Goal: Obtain resource: Obtain resource

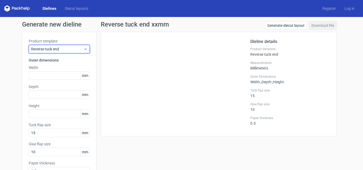
click at [70, 46] on div "Reverse tuck end" at bounding box center [59, 49] width 61 height 9
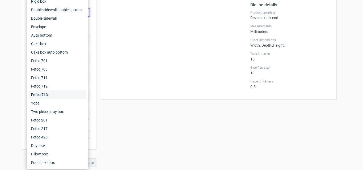
scroll to position [38, 0]
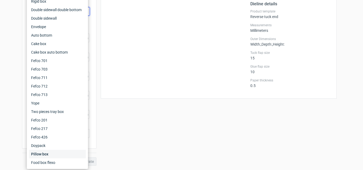
click at [61, 158] on div "Pillow box" at bounding box center [57, 154] width 57 height 9
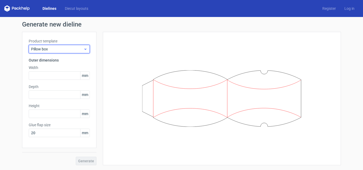
click at [67, 46] on div "Pillow box" at bounding box center [59, 49] width 61 height 9
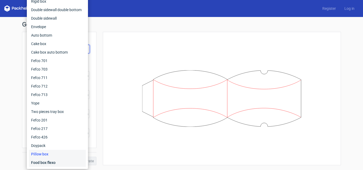
click at [64, 167] on div "Food box flexo" at bounding box center [57, 163] width 57 height 9
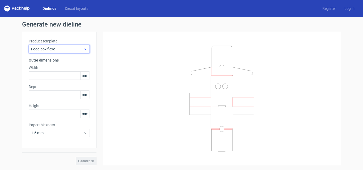
click at [68, 49] on span "Food box flexo" at bounding box center [57, 49] width 52 height 5
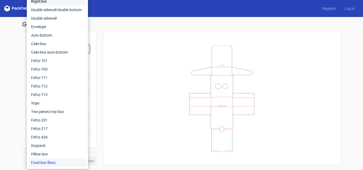
click at [60, 1] on div "Rigid box" at bounding box center [57, 1] width 57 height 9
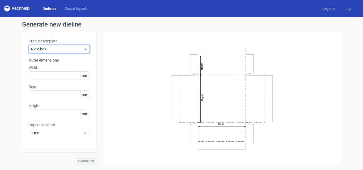
click at [69, 51] on span "Rigid box" at bounding box center [57, 49] width 52 height 5
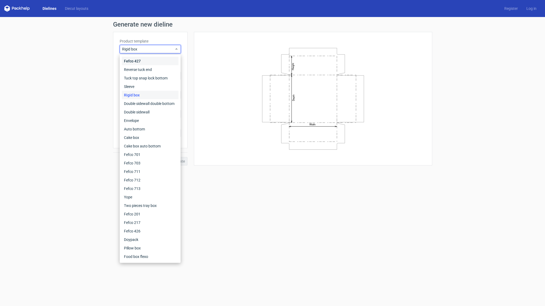
click at [137, 61] on div "Fefco 427" at bounding box center [150, 61] width 57 height 9
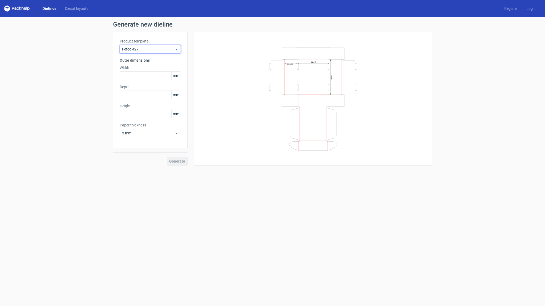
click at [161, 46] on div "Fefco 427" at bounding box center [150, 49] width 61 height 9
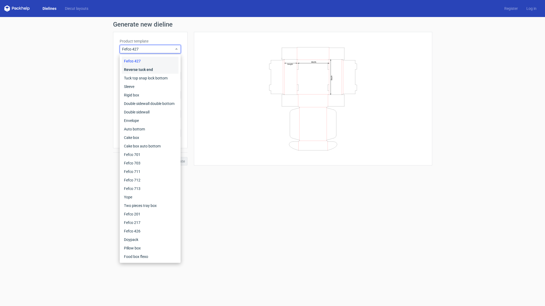
click at [156, 67] on div "Reverse tuck end" at bounding box center [150, 69] width 57 height 9
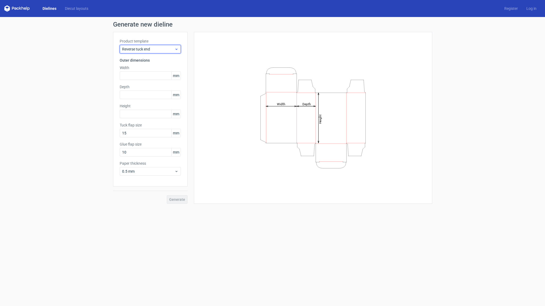
click at [163, 45] on div "Reverse tuck end" at bounding box center [150, 49] width 61 height 9
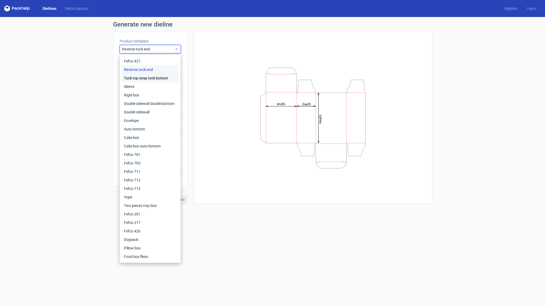
click at [153, 77] on div "Tuck top snap lock bottom" at bounding box center [150, 78] width 57 height 9
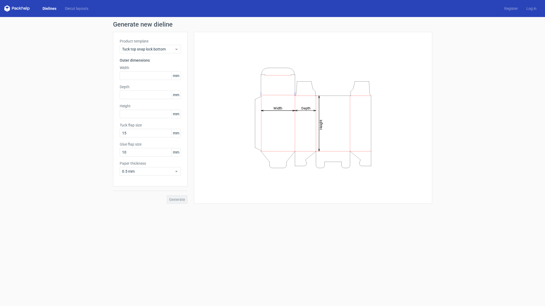
click at [160, 43] on label "Product template" at bounding box center [150, 41] width 61 height 5
click at [159, 55] on div "Product template Tuck top snap lock bottom Outer dimensions Width mm Depth mm H…" at bounding box center [150, 109] width 74 height 155
click at [157, 52] on div "Tuck top snap lock bottom" at bounding box center [150, 49] width 61 height 9
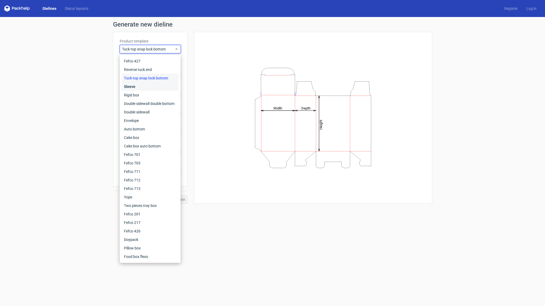
click at [149, 83] on div "Sleeve" at bounding box center [150, 86] width 57 height 9
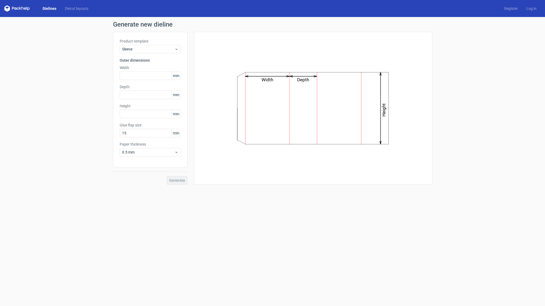
click at [161, 55] on div "Product template Sleeve Outer dimensions Width mm Depth mm Height mm Glue flap …" at bounding box center [150, 100] width 74 height 136
click at [162, 53] on div "Sleeve" at bounding box center [150, 49] width 61 height 9
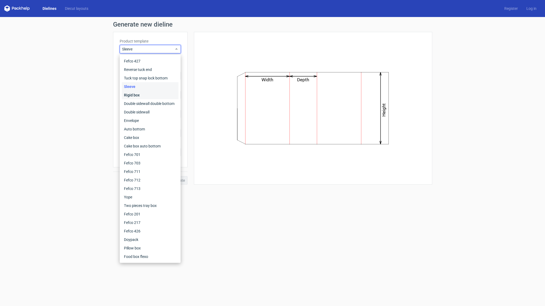
click at [150, 94] on div "Rigid box" at bounding box center [150, 95] width 57 height 9
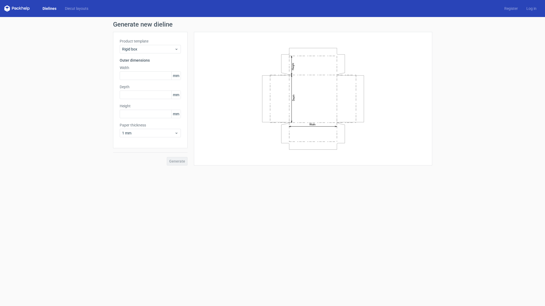
click at [156, 57] on div "Product template Rigid box Outer dimensions Width mm Depth mm Height mm Paper t…" at bounding box center [150, 90] width 74 height 116
click at [157, 49] on span "Rigid box" at bounding box center [148, 49] width 52 height 5
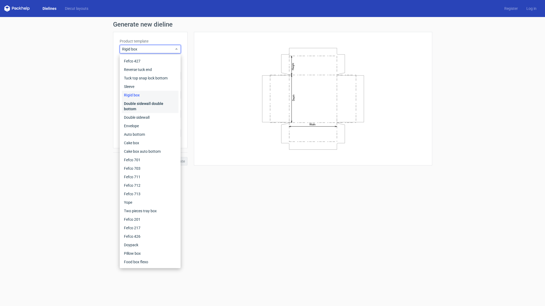
click at [148, 101] on div "Double sidewall double bottom" at bounding box center [150, 106] width 57 height 14
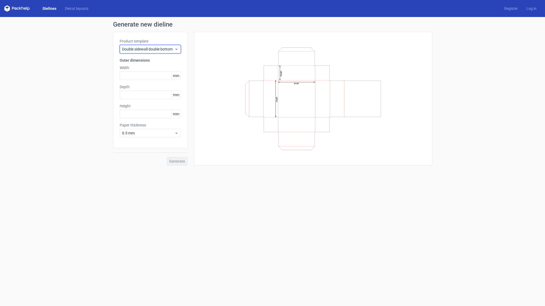
click at [153, 47] on span "Double sidewall double bottom" at bounding box center [148, 49] width 52 height 5
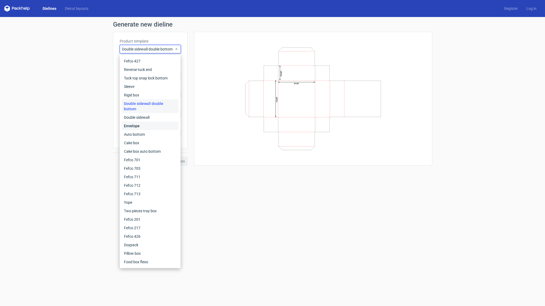
click at [140, 122] on div "Envelope" at bounding box center [150, 126] width 57 height 9
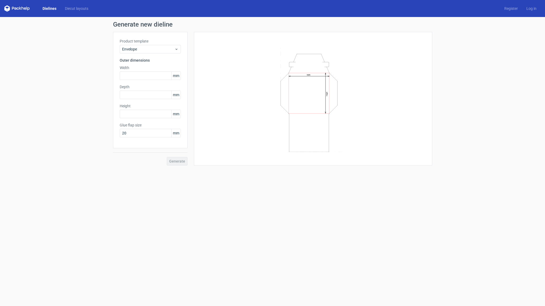
click at [159, 42] on label "Product template" at bounding box center [150, 41] width 61 height 5
click at [159, 47] on span "Envelope" at bounding box center [148, 49] width 52 height 5
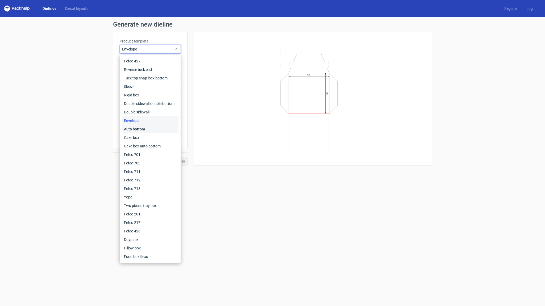
click at [144, 129] on div "Auto bottom" at bounding box center [150, 129] width 57 height 9
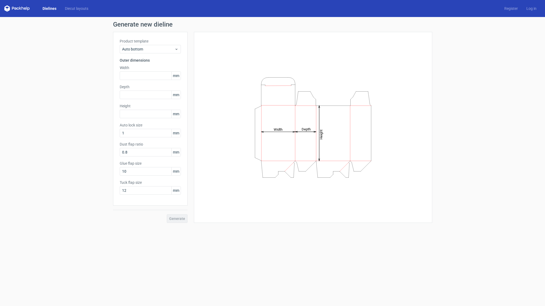
click at [161, 54] on div "Product template Auto bottom Outer dimensions Width mm Depth mm Height mm Auto …" at bounding box center [150, 119] width 74 height 174
click at [161, 50] on span "Auto bottom" at bounding box center [148, 49] width 52 height 5
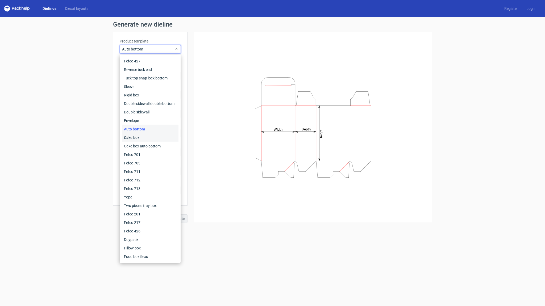
click at [155, 135] on div "Cake box" at bounding box center [150, 138] width 57 height 9
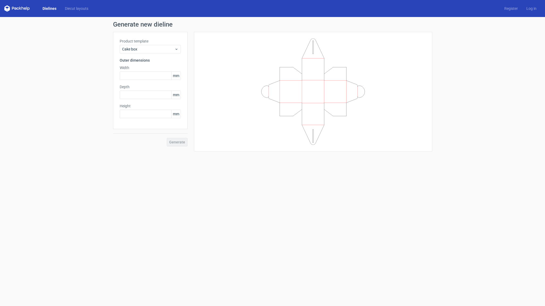
click at [168, 41] on label "Product template" at bounding box center [150, 41] width 61 height 5
click at [168, 44] on label "Product template" at bounding box center [150, 41] width 61 height 5
click at [164, 48] on span "Cake box" at bounding box center [148, 49] width 52 height 5
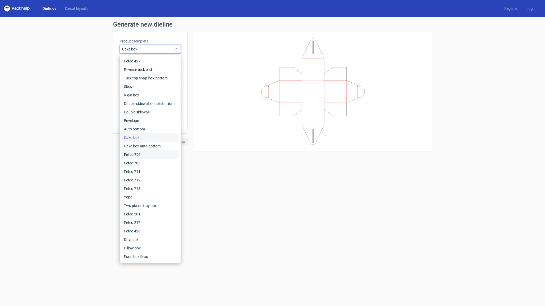
click at [154, 151] on div "Fefco 701" at bounding box center [150, 155] width 57 height 9
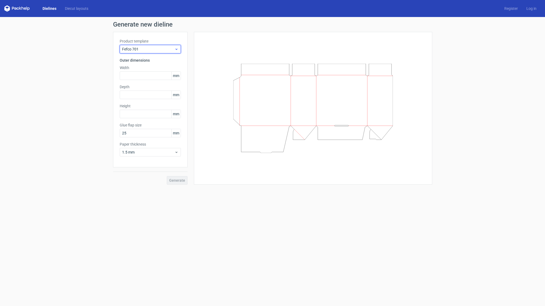
click at [162, 51] on span "Fefco 701" at bounding box center [148, 49] width 52 height 5
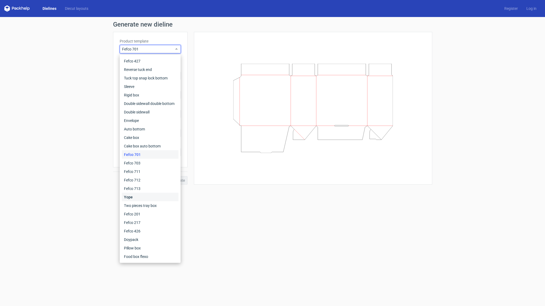
drag, startPoint x: 146, startPoint y: 195, endPoint x: 151, endPoint y: 160, distance: 35.5
click at [146, 170] on div "Yope" at bounding box center [150, 197] width 57 height 9
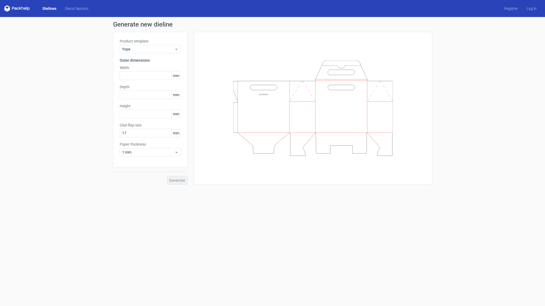
click at [171, 37] on div "Product template Yope Outer dimensions Width mm Depth mm Height mm Glue flap si…" at bounding box center [150, 100] width 74 height 136
click at [166, 48] on span "Yope" at bounding box center [148, 49] width 52 height 5
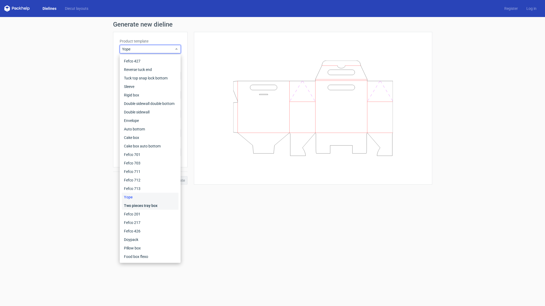
click at [147, 170] on div "Two pieces tray box" at bounding box center [150, 206] width 57 height 9
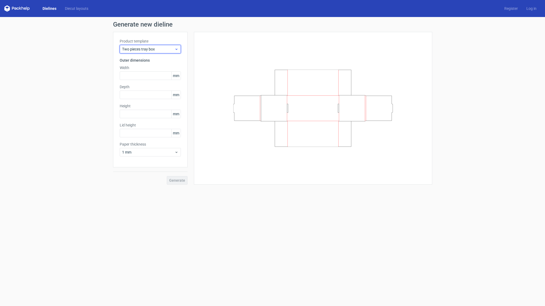
click at [156, 50] on span "Two pieces tray box" at bounding box center [148, 49] width 52 height 5
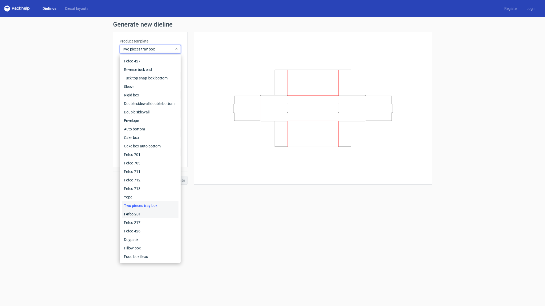
click at [145, 170] on div "Fefco 201" at bounding box center [150, 214] width 57 height 9
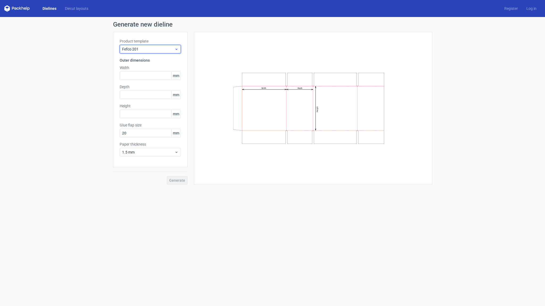
click at [166, 49] on span "Fefco 201" at bounding box center [148, 49] width 52 height 5
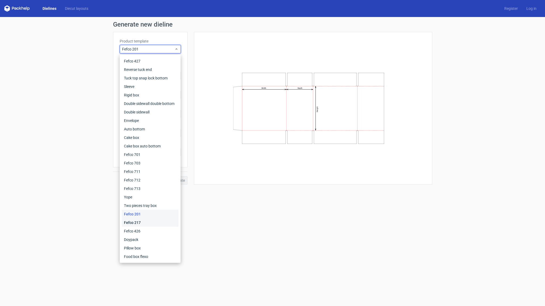
click at [156, 170] on div "Fefco 217" at bounding box center [150, 223] width 57 height 9
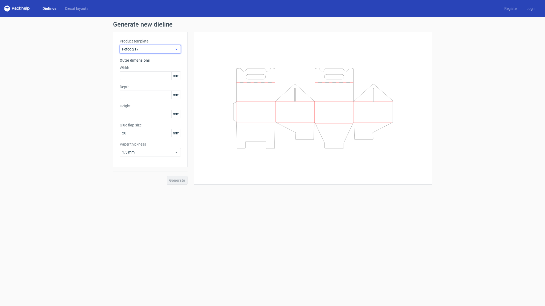
click at [157, 51] on span "Fefco 217" at bounding box center [148, 49] width 52 height 5
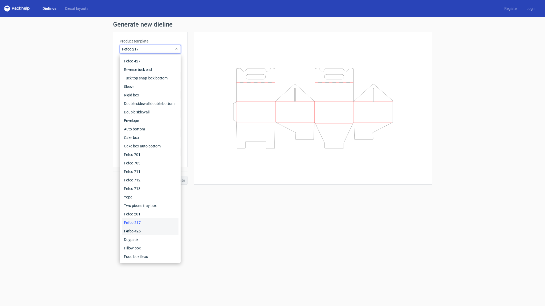
click at [147, 170] on div "Fefco 426" at bounding box center [150, 231] width 57 height 9
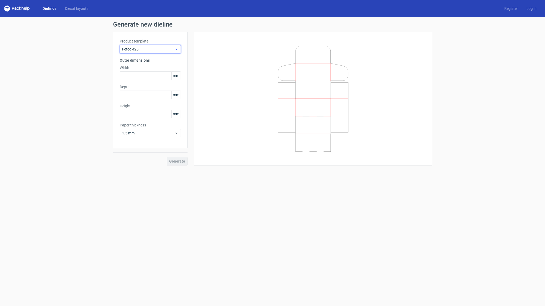
click at [156, 50] on span "Fefco 426" at bounding box center [148, 49] width 52 height 5
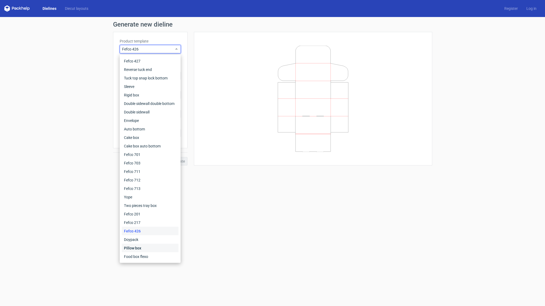
click at [143, 170] on div "Pillow box" at bounding box center [150, 248] width 57 height 9
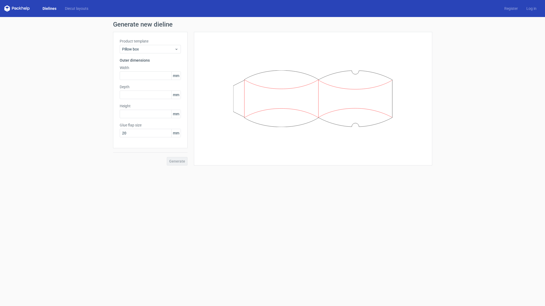
click at [157, 57] on div "Product template Pillow box Outer dimensions Width mm Depth mm Height mm Glue f…" at bounding box center [150, 90] width 74 height 116
click at [156, 49] on span "Pillow box" at bounding box center [148, 49] width 52 height 5
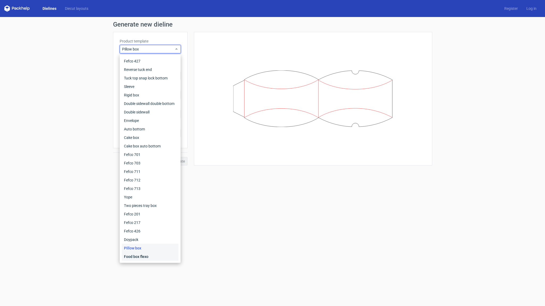
click at [140, 170] on div "Food box flexo" at bounding box center [150, 257] width 57 height 9
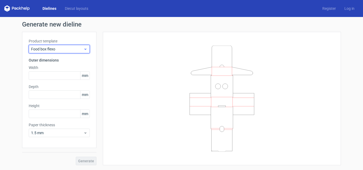
click at [58, 48] on span "Food box flexo" at bounding box center [57, 49] width 52 height 5
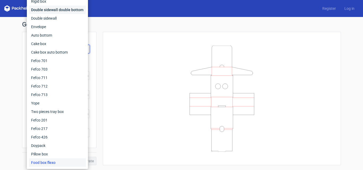
click at [64, 10] on div "Double sidewall double bottom" at bounding box center [57, 10] width 57 height 9
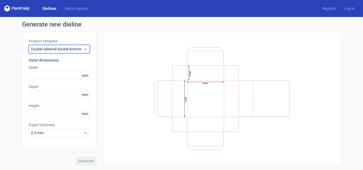
click at [66, 48] on span "Double sidewall double bottom" at bounding box center [57, 49] width 52 height 5
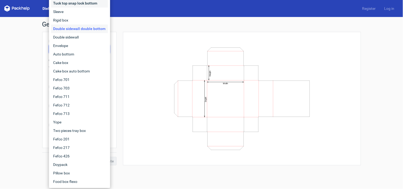
click at [67, 1] on div "Tuck top snap lock bottom" at bounding box center [79, 3] width 57 height 9
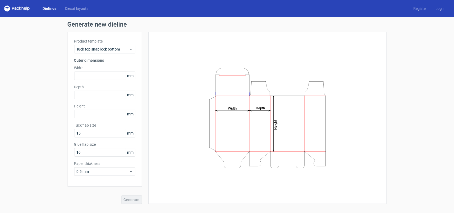
click at [96, 43] on label "Product template" at bounding box center [104, 41] width 61 height 5
click at [95, 53] on div "Tuck top snap lock bottom" at bounding box center [104, 49] width 61 height 9
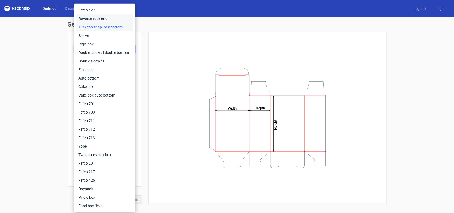
click at [93, 20] on div "Reverse tuck end" at bounding box center [104, 18] width 57 height 9
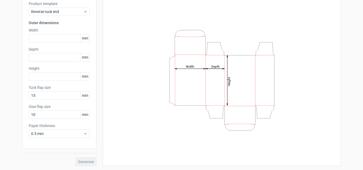
scroll to position [38, 0]
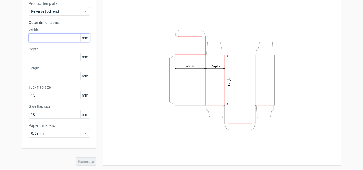
click at [58, 38] on input "text" at bounding box center [59, 38] width 61 height 9
paste input "17712557"
drag, startPoint x: 36, startPoint y: 38, endPoint x: 54, endPoint y: 39, distance: 17.9
click at [54, 39] on input "17712557" at bounding box center [59, 38] width 61 height 9
click at [53, 40] on input "17712557" at bounding box center [59, 38] width 61 height 9
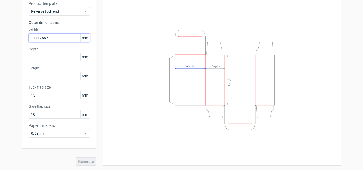
drag, startPoint x: 41, startPoint y: 37, endPoint x: 25, endPoint y: 37, distance: 16.0
click at [25, 37] on div "Product template Reverse tuck end Outer dimensions Width 17712557 mm Depth mm H…" at bounding box center [59, 71] width 74 height 155
type input "57"
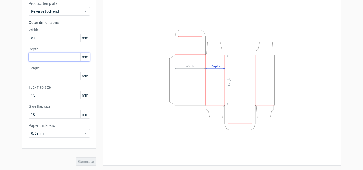
click at [49, 54] on input "text" at bounding box center [59, 57] width 61 height 9
paste input "177125"
drag, startPoint x: 35, startPoint y: 56, endPoint x: 18, endPoint y: 56, distance: 17.0
click at [18, 56] on div "Generate new dieline Product template Reverse tuck end Outer dimensions Width 5…" at bounding box center [181, 74] width 363 height 191
type input "125"
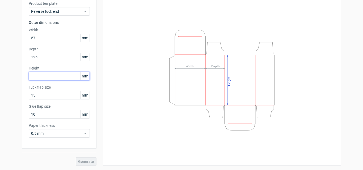
click at [40, 78] on input "text" at bounding box center [59, 76] width 61 height 9
paste input "177"
type input "177"
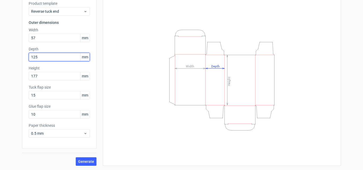
drag, startPoint x: 39, startPoint y: 58, endPoint x: 23, endPoint y: 58, distance: 16.0
click at [23, 58] on div "Product template Reverse tuck end Outer dimensions Width 57 mm Depth 125 mm Hei…" at bounding box center [59, 71] width 74 height 155
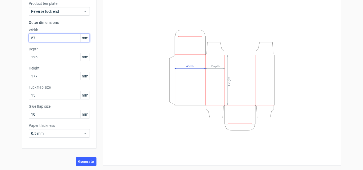
click at [37, 38] on input "57" at bounding box center [59, 38] width 61 height 9
paste input "125"
click at [22, 37] on div "Product template Reverse tuck end Outer dimensions Width 57125 mm Depth 125 mm …" at bounding box center [59, 71] width 74 height 155
type input "125"
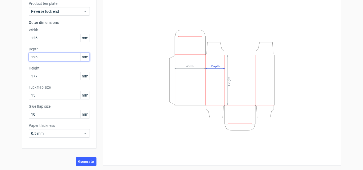
drag, startPoint x: 43, startPoint y: 56, endPoint x: 18, endPoint y: 56, distance: 25.5
click at [18, 56] on div "Generate new dieline Product template Reverse tuck end Outer dimensions Width 1…" at bounding box center [181, 74] width 363 height 191
paste input "57"
type input "57"
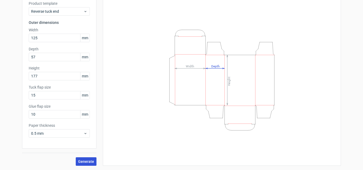
click at [89, 159] on button "Generate" at bounding box center [86, 162] width 21 height 9
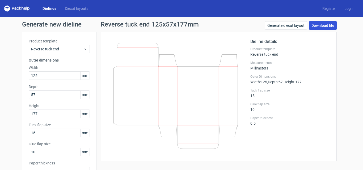
click at [319, 27] on link "Download file" at bounding box center [323, 25] width 28 height 9
click at [312, 25] on link "Download file" at bounding box center [323, 25] width 28 height 9
click at [306, 25] on div "Generate diecut layout Download file" at bounding box center [301, 26] width 72 height 11
click at [312, 23] on link "Download file" at bounding box center [323, 25] width 28 height 9
click at [296, 26] on link "Generate diecut layout" at bounding box center [286, 25] width 42 height 9
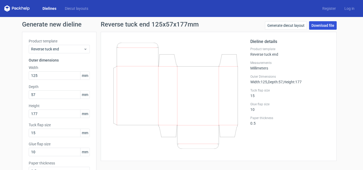
click at [330, 23] on link "Download file" at bounding box center [323, 25] width 28 height 9
click at [321, 23] on link "Download file" at bounding box center [323, 25] width 28 height 9
